Goal: Task Accomplishment & Management: Complete application form

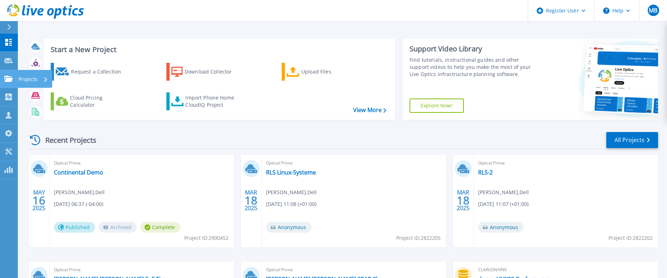
click at [6, 80] on icon at bounding box center [8, 79] width 9 height 6
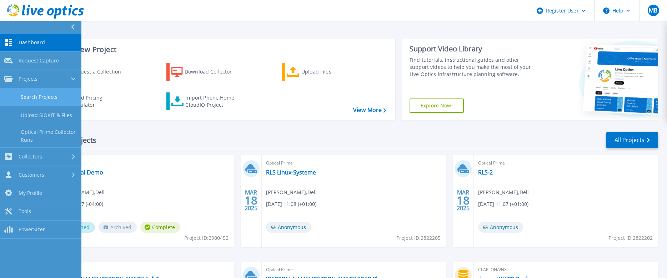
click at [31, 97] on link "Search Projects" at bounding box center [40, 97] width 81 height 18
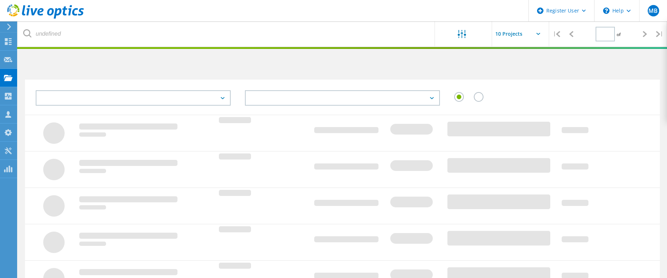
type input "1"
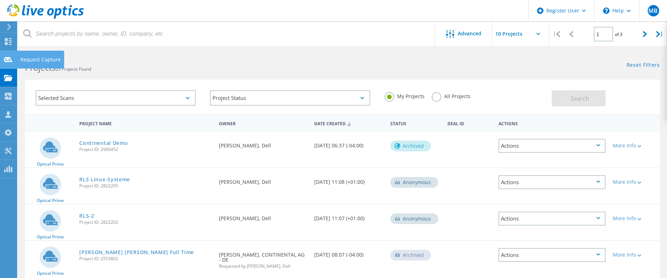
click at [7, 61] on use at bounding box center [8, 59] width 9 height 5
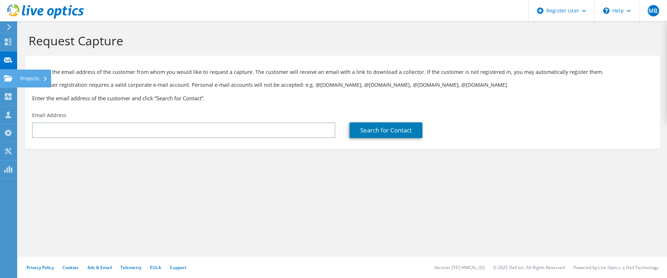
click at [4, 79] on icon at bounding box center [8, 78] width 9 height 7
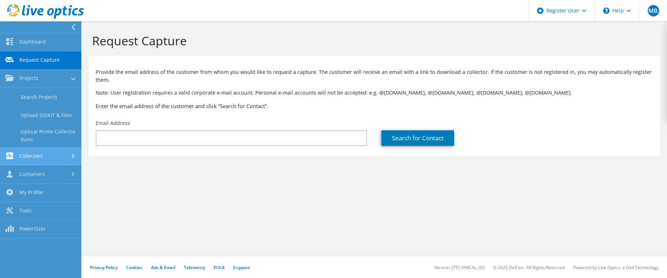
click at [39, 156] on link "Collectors" at bounding box center [40, 157] width 81 height 18
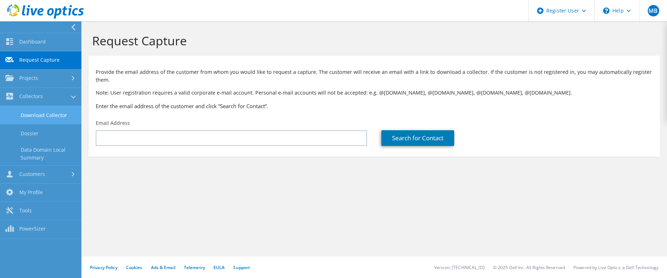
click at [41, 114] on link "Download Collector" at bounding box center [40, 115] width 81 height 18
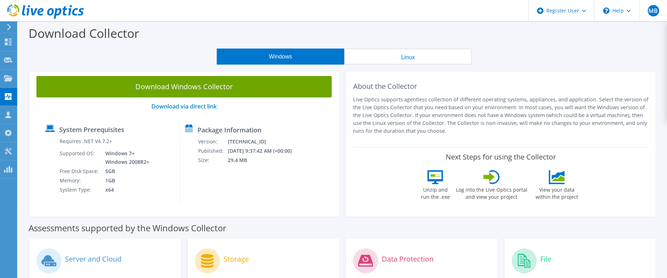
click at [187, 38] on div "Download Collector" at bounding box center [342, 34] width 642 height 27
click at [401, 58] on button "Linux" at bounding box center [408, 57] width 128 height 16
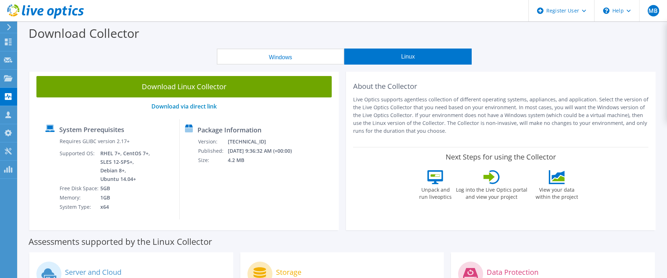
click at [305, 55] on button "Windows" at bounding box center [281, 57] width 128 height 16
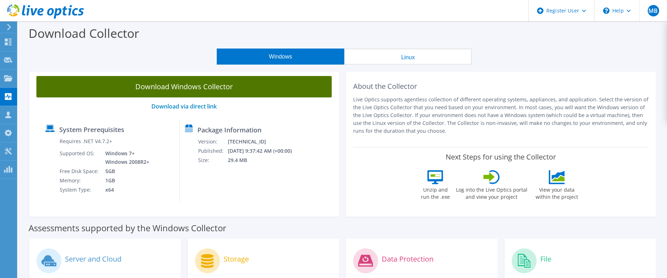
click at [209, 89] on link "Download Windows Collector" at bounding box center [183, 86] width 295 height 21
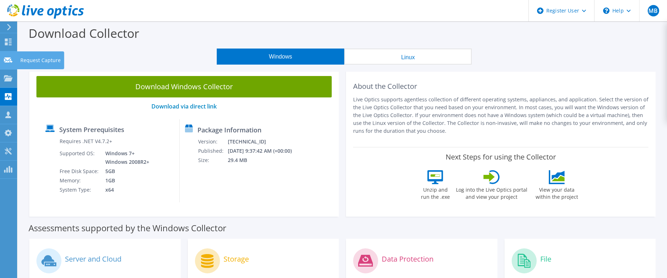
click at [6, 59] on use at bounding box center [8, 59] width 9 height 5
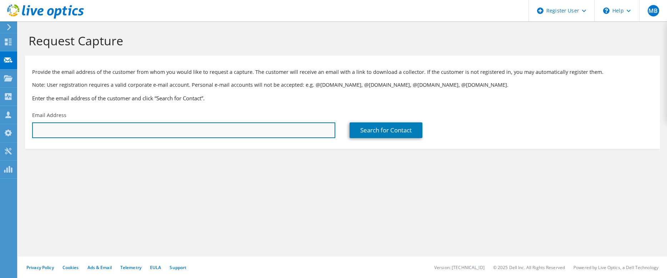
click at [88, 130] on input "text" at bounding box center [183, 131] width 303 height 16
paste input "Hallo [PERSON_NAME] [PERSON_NAME], vielen Dank für Ihre Zeit heute und das kons…"
type input "Hallo [PERSON_NAME] [PERSON_NAME], vielen Dank für Ihre Zeit heute und das kons…"
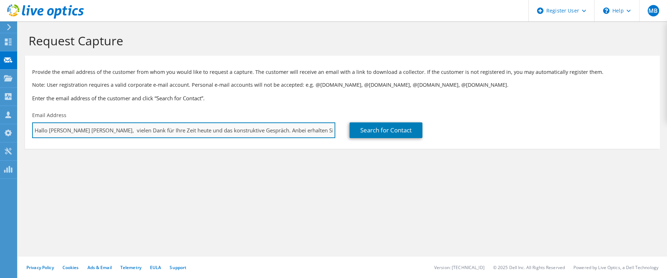
scroll to position [0, 336]
click at [119, 131] on input "Hallo Herr Scholz-Schulze, vielen Dank für Ihre Zeit heute und das konstruktive…" at bounding box center [183, 131] width 303 height 16
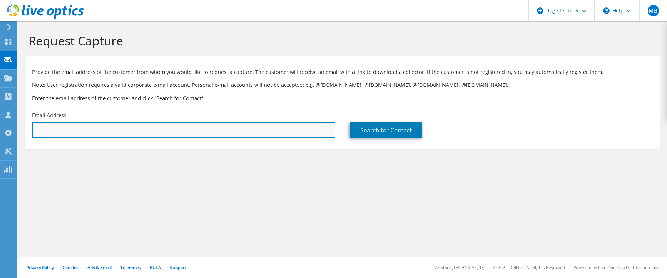
scroll to position [0, 0]
click at [120, 131] on input "text" at bounding box center [183, 131] width 303 height 16
paste input "fabian.scholz-schulze@thuenen.de"
type input "fabian.scholz-schulze@thuenen.de"
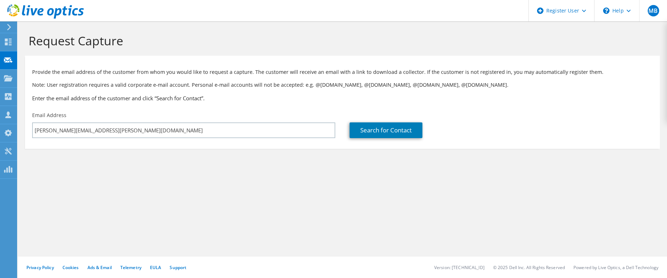
click at [255, 191] on div "Request Capture Provide the email address of the customer from whom you would l…" at bounding box center [342, 149] width 649 height 257
click at [389, 131] on link "Search for Contact" at bounding box center [386, 131] width 73 height 16
type input "vTI Johann Heinrich von Thünen-Institut BFI für ländliche Räume, Wald, Fischerei"
type input "Fabian"
type input "Scholz-Schulze"
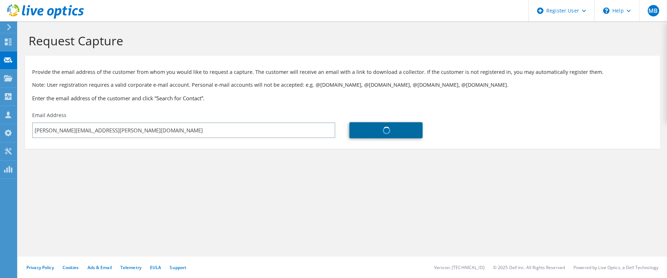
type input "Germany"
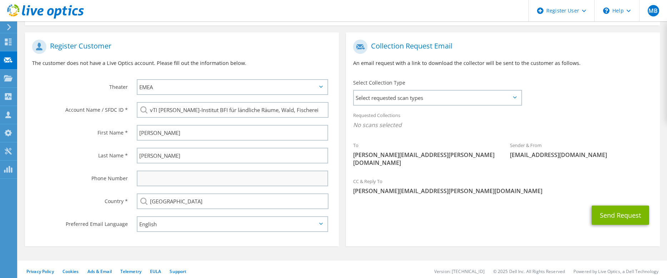
scroll to position [125, 0]
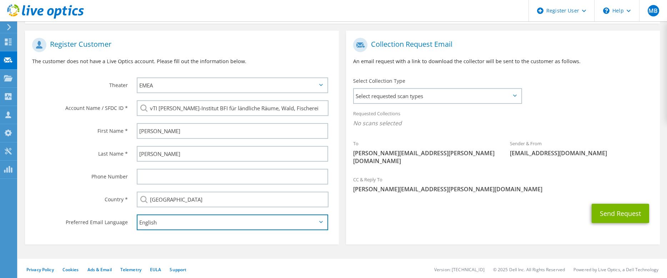
click at [236, 221] on select "English Deutsch Español Français Italiano Polski Português Русский 한국어 中文 日本語" at bounding box center [232, 223] width 191 height 16
select select "de-DE"
click at [137, 215] on select "English Deutsch Español Français Italiano Polski Português Русский 한국어 中文 日本語" at bounding box center [232, 223] width 191 height 16
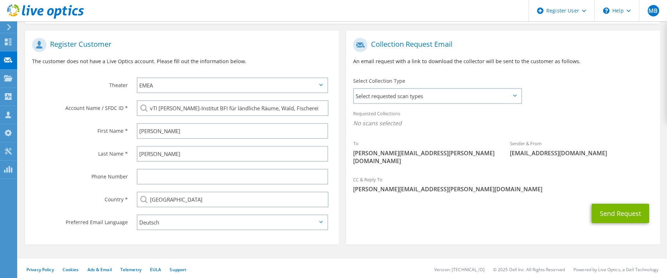
click at [463, 223] on section "Collection Request Email An email request with a link to download the collector…" at bounding box center [503, 138] width 314 height 214
click at [516, 95] on icon at bounding box center [515, 96] width 4 height 2
click at [418, 91] on span "Select requested scan types" at bounding box center [437, 96] width 167 height 14
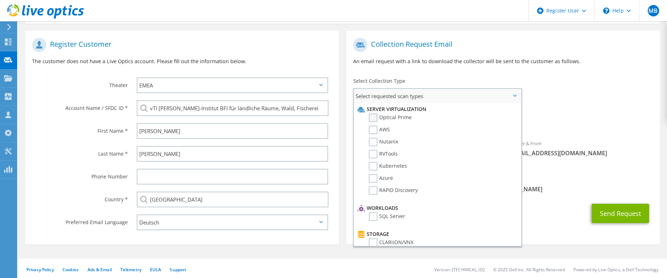
click at [372, 116] on label "Optical Prime" at bounding box center [390, 118] width 43 height 9
click at [0, 0] on input "Optical Prime" at bounding box center [0, 0] width 0 height 0
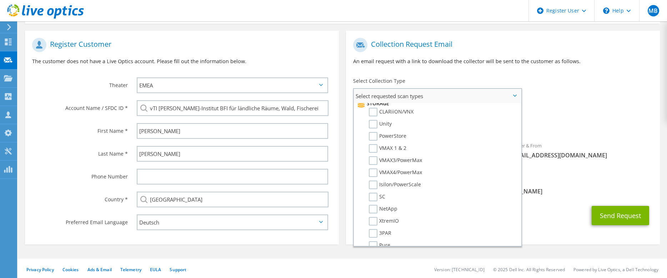
scroll to position [143, 0]
click at [373, 181] on label "SC" at bounding box center [377, 185] width 16 height 9
click at [0, 0] on input "SC" at bounding box center [0, 0] width 0 height 0
click at [600, 119] on span "Optical Prime SC" at bounding box center [503, 125] width 300 height 12
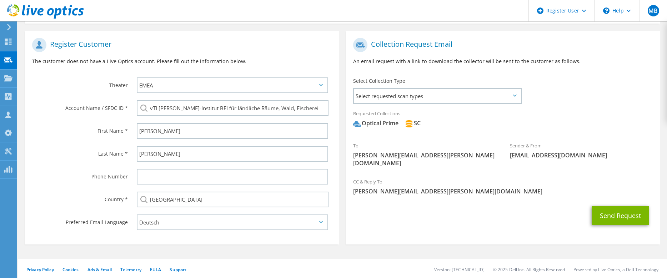
click at [200, 42] on h1 "Register Customer" at bounding box center [180, 45] width 296 height 14
click at [625, 206] on button "Send Request" at bounding box center [621, 215] width 58 height 19
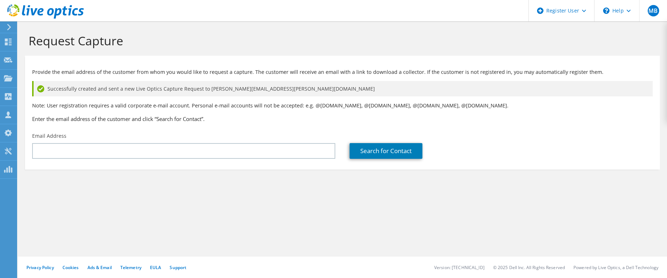
click at [6, 27] on icon at bounding box center [8, 27] width 5 height 6
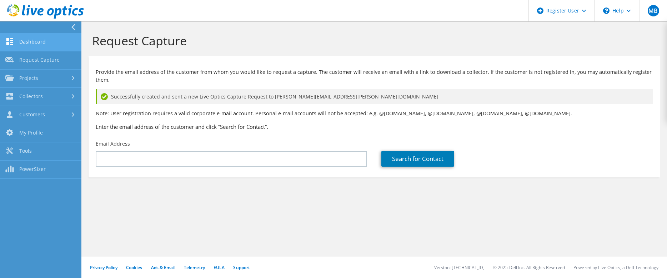
click at [21, 42] on link "Dashboard" at bounding box center [40, 42] width 81 height 18
